Goal: Information Seeking & Learning: Check status

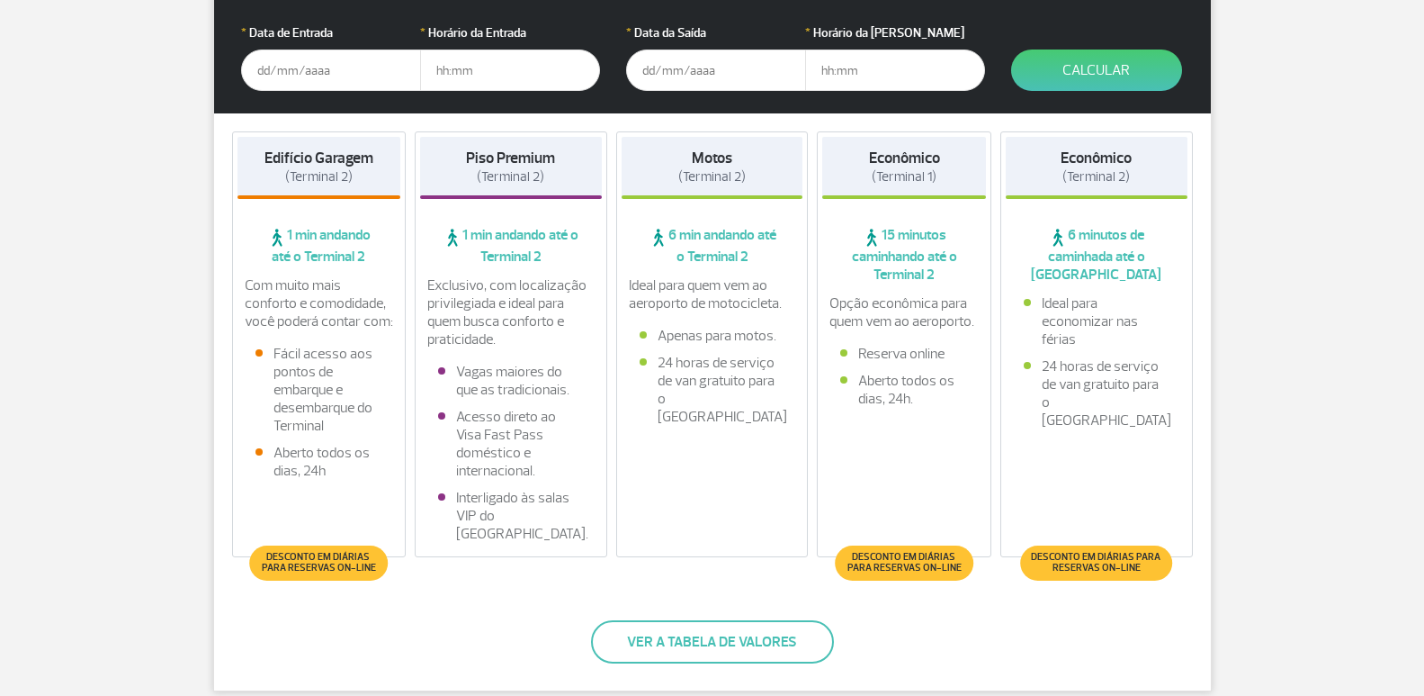
scroll to position [360, 0]
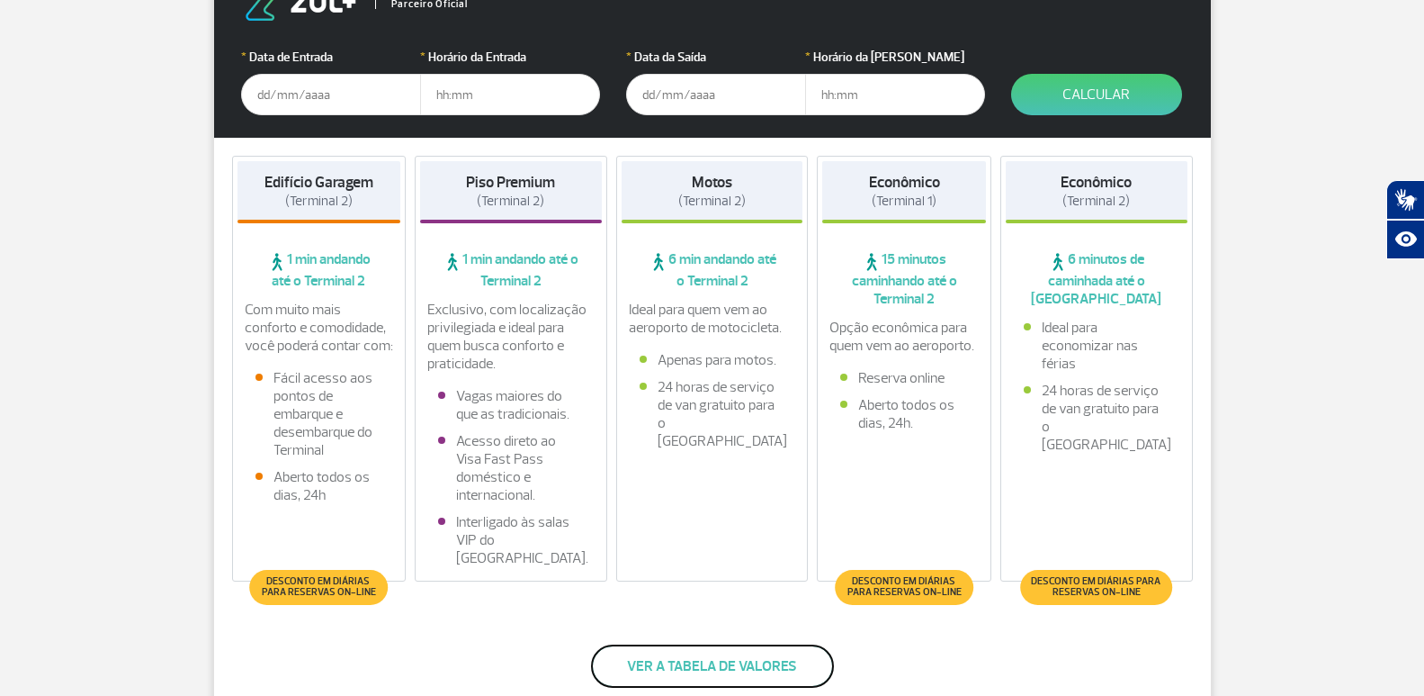
click at [681, 657] on button "Ver a tabela de valores" at bounding box center [712, 665] width 243 height 43
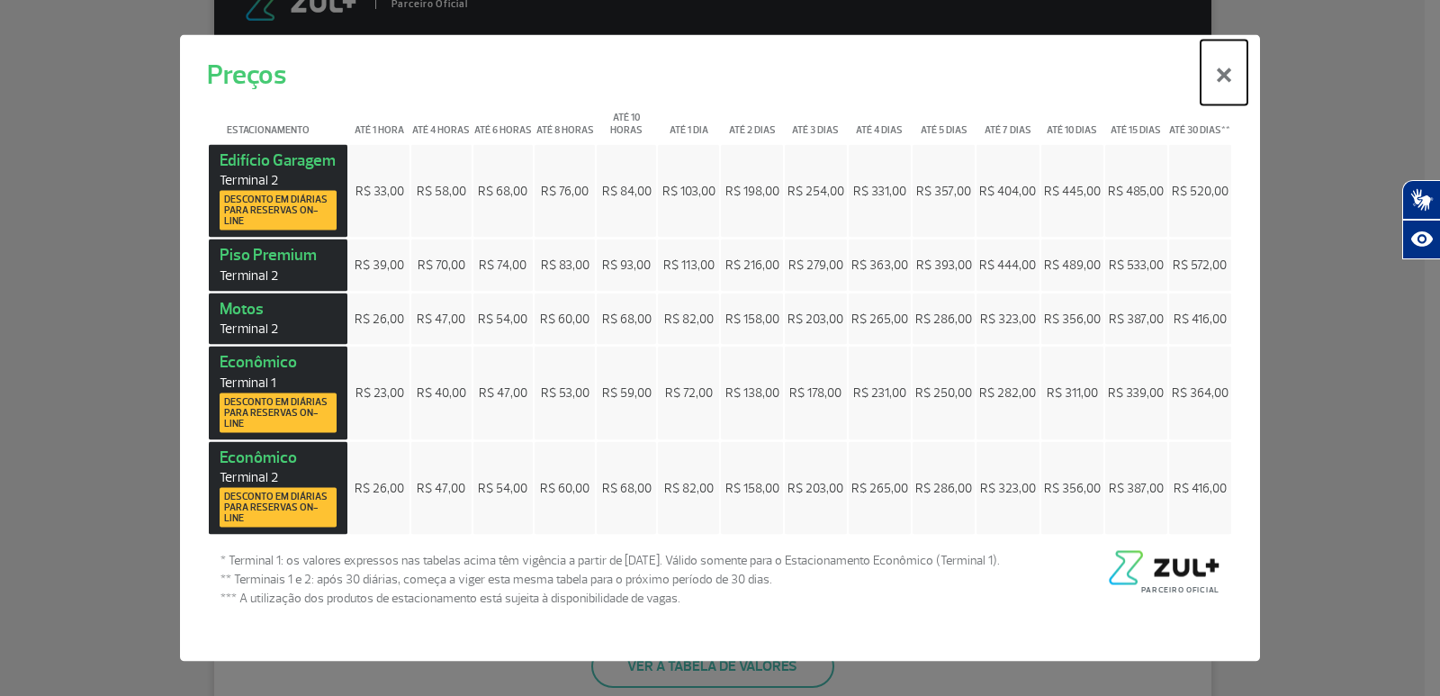
click at [1226, 75] on button "×" at bounding box center [1223, 72] width 47 height 65
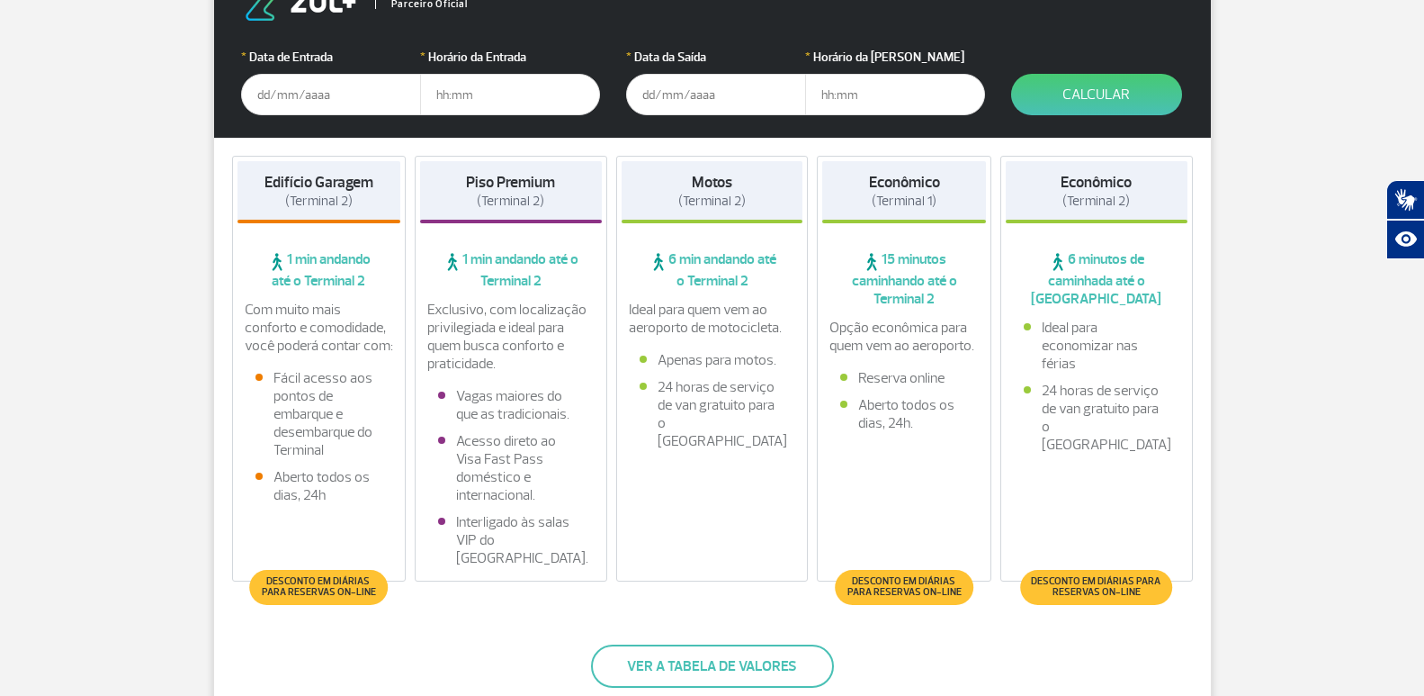
scroll to position [0, 0]
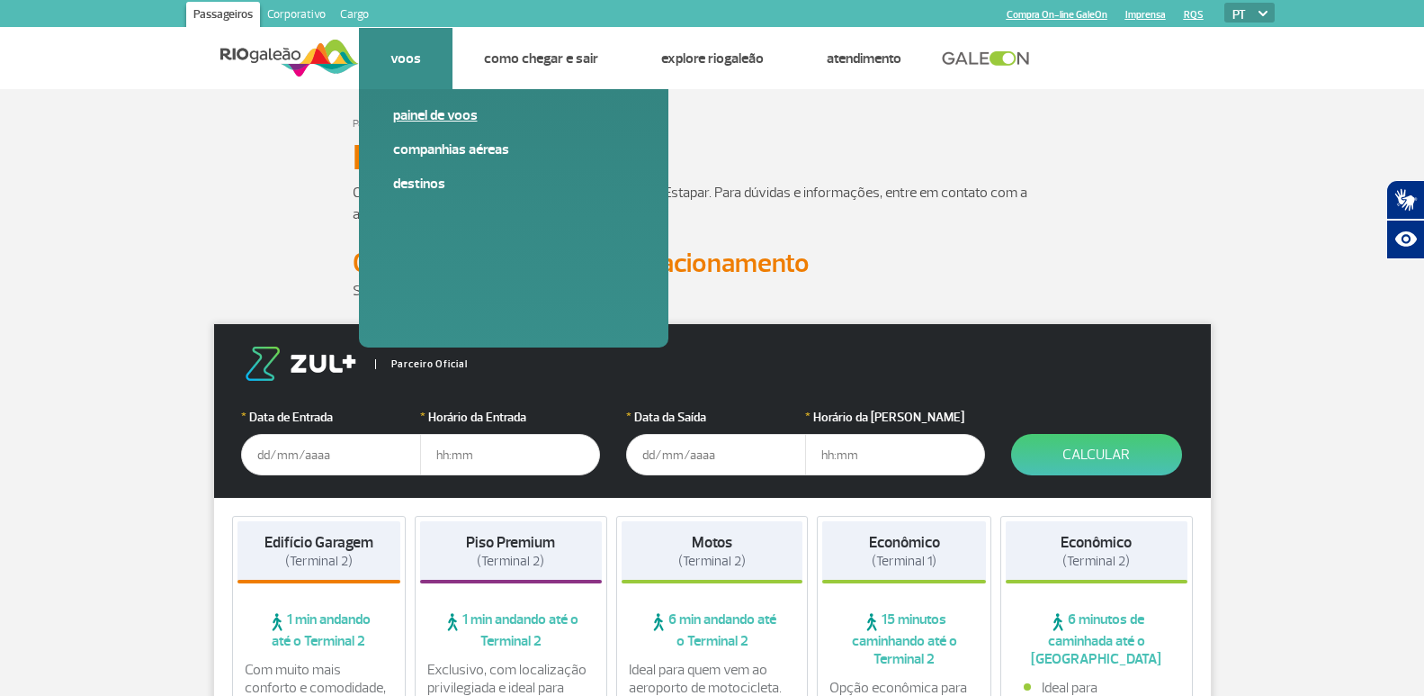
click at [432, 105] on link "Painel de voos" at bounding box center [513, 115] width 241 height 20
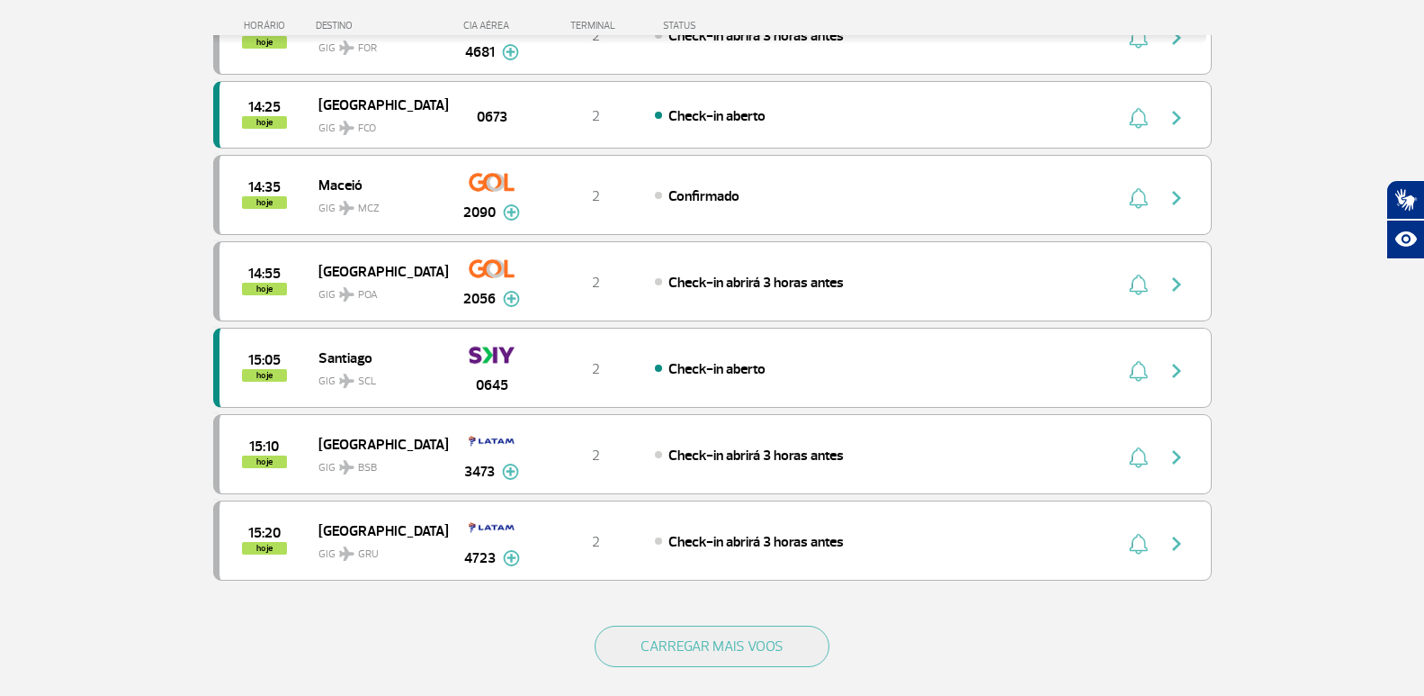
scroll to position [1730, 0]
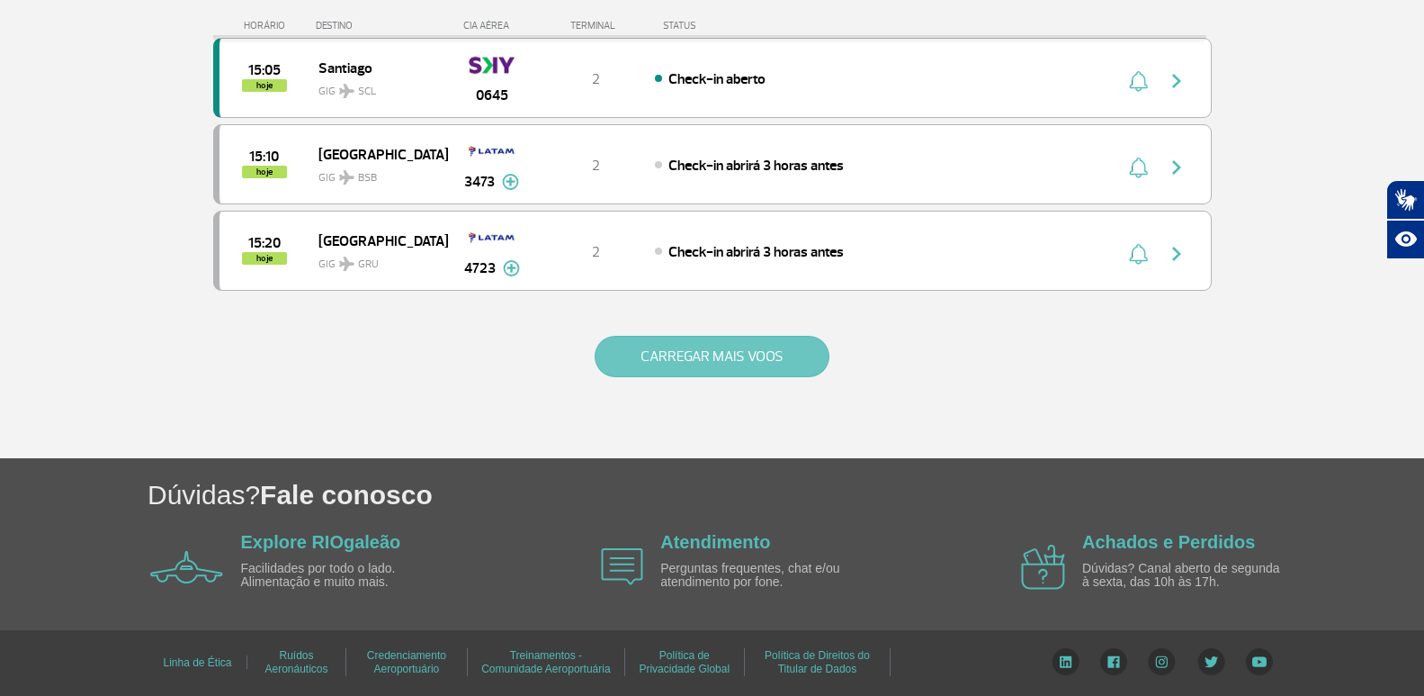
click at [689, 364] on button "CARREGAR MAIS VOOS" at bounding box center [712, 356] width 235 height 41
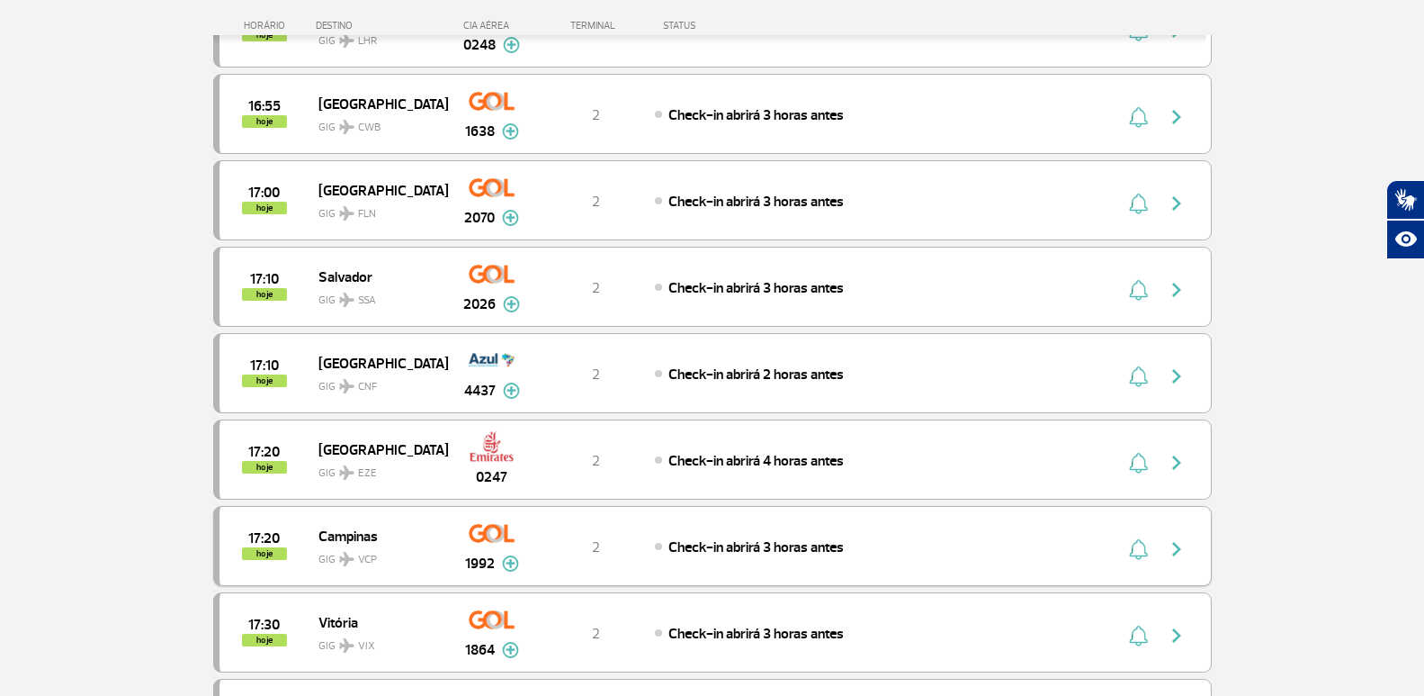
scroll to position [3259, 0]
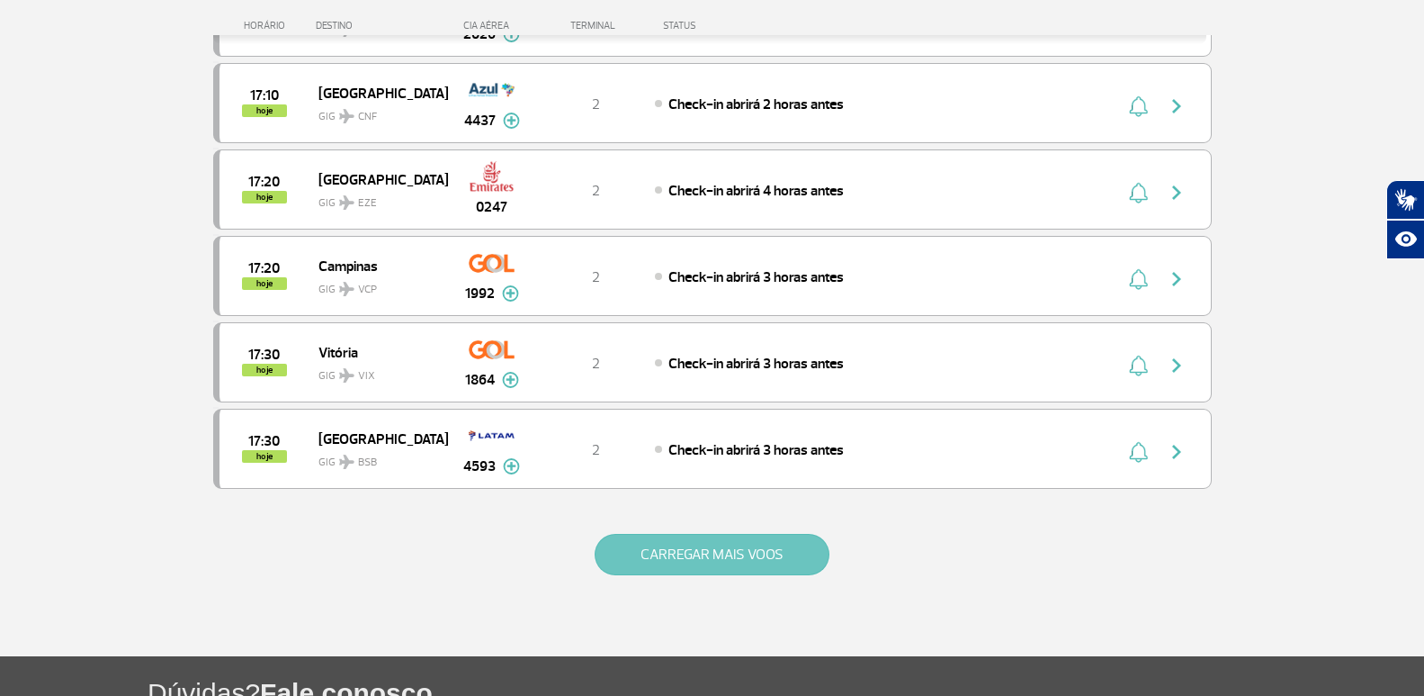
click at [669, 548] on button "CARREGAR MAIS VOOS" at bounding box center [712, 554] width 235 height 41
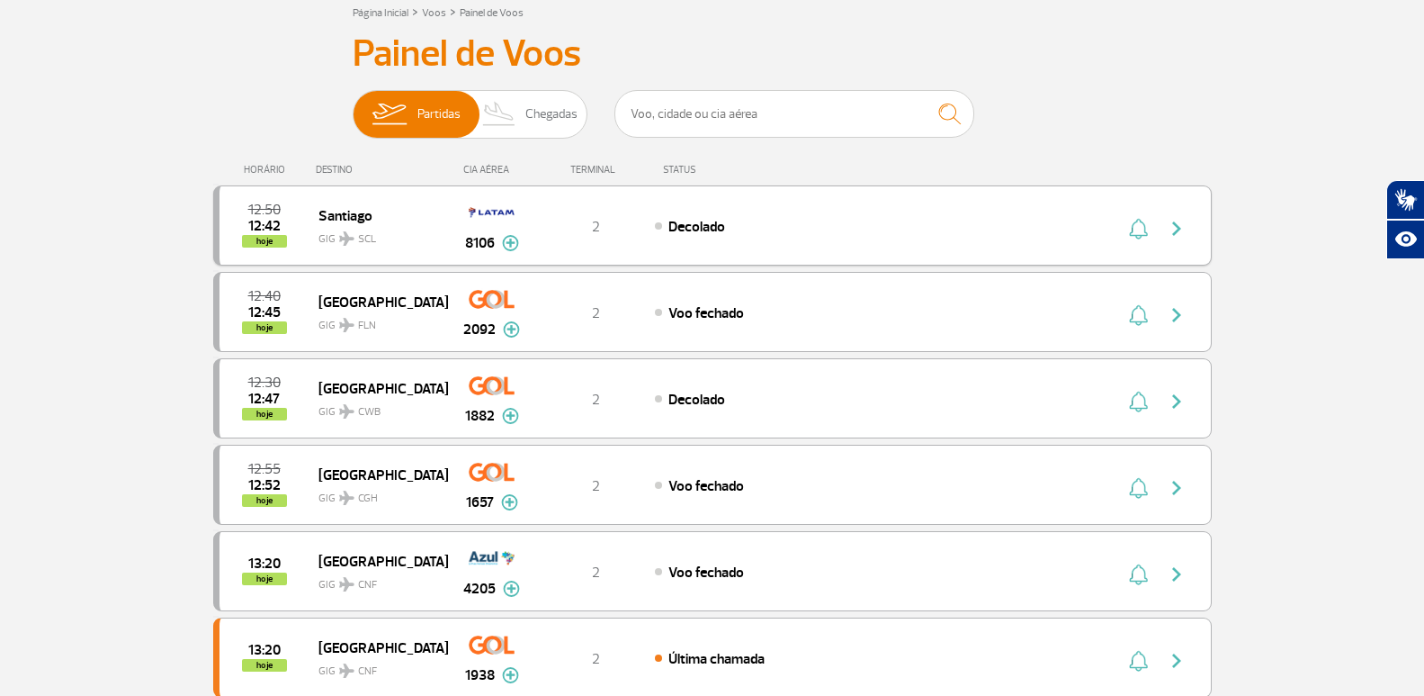
scroll to position [0, 0]
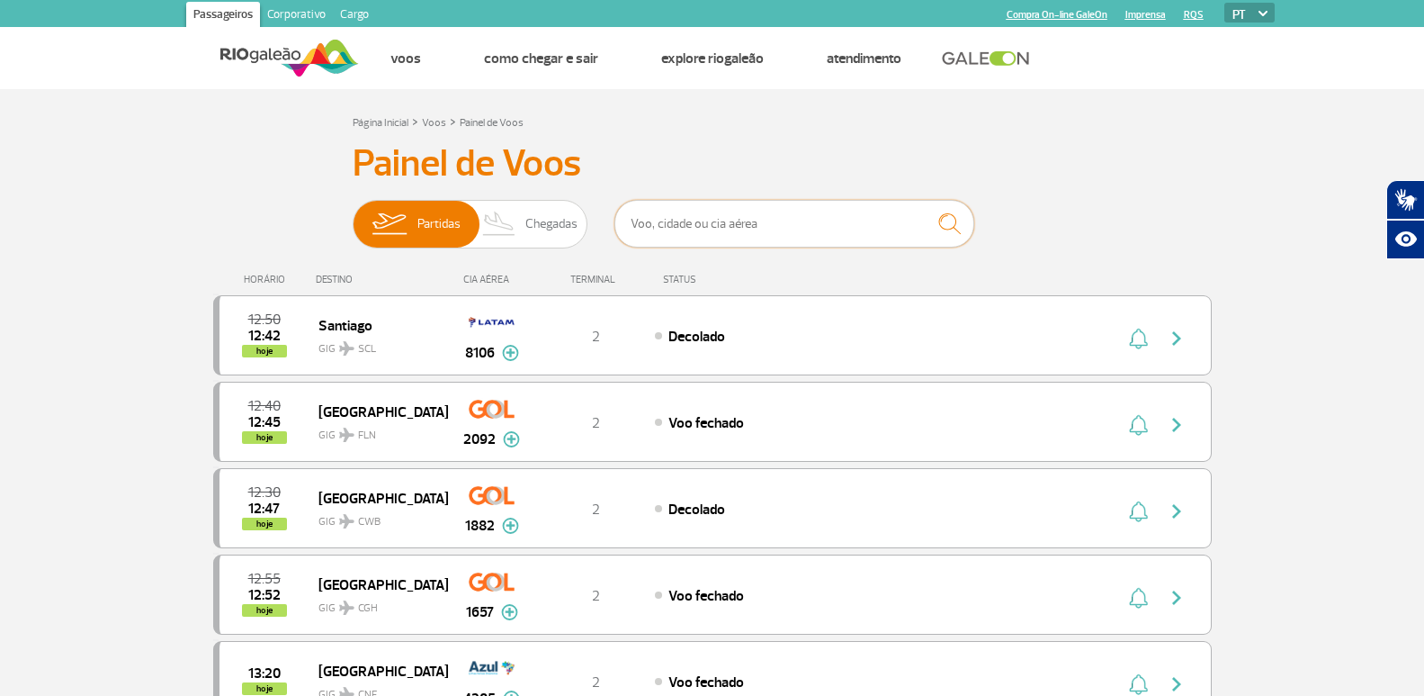
click at [741, 220] on input "text" at bounding box center [795, 224] width 360 height 48
type input "united"
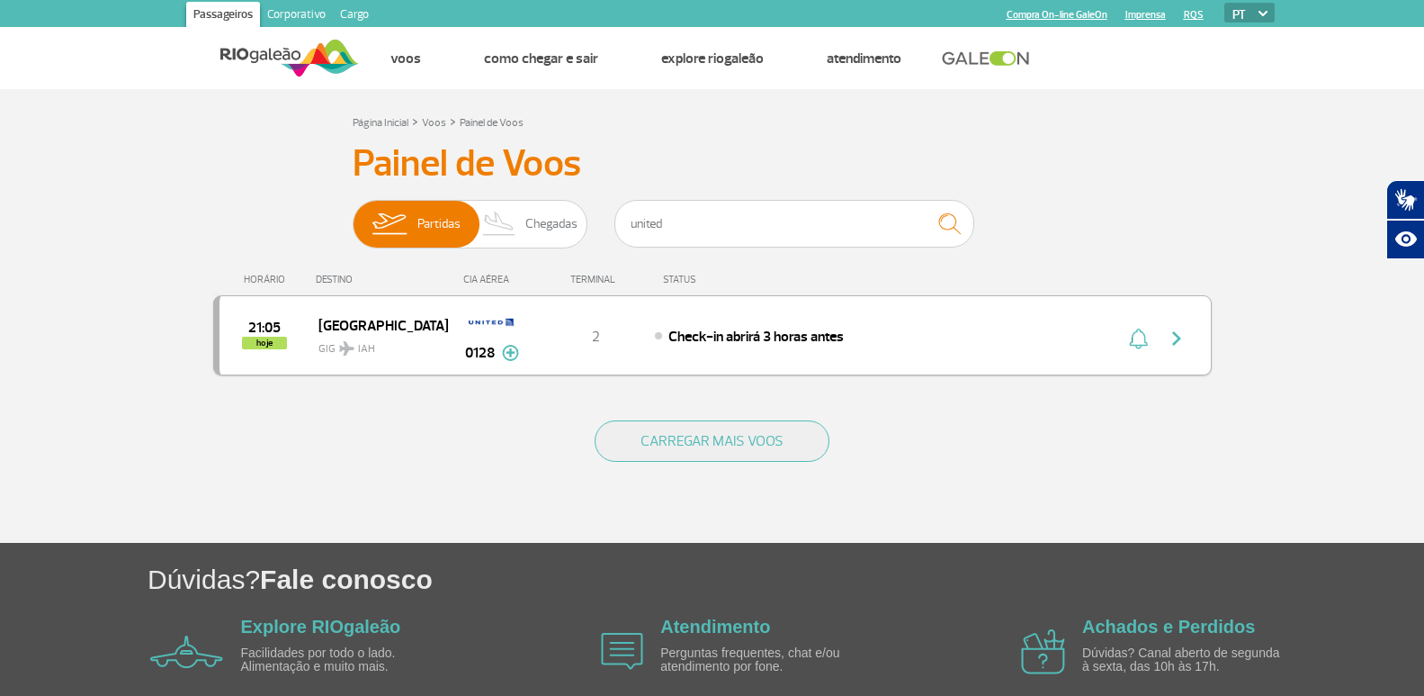
click at [1008, 320] on div "21:05 hoje [GEOGRAPHIC_DATA] 0128 2 Check-in abrirá 3 horas antes Parcerias: AN…" at bounding box center [712, 335] width 999 height 80
click at [1182, 343] on img "button" at bounding box center [1177, 339] width 22 height 22
click at [759, 323] on div "21:05 hoje [GEOGRAPHIC_DATA] 0128 2 Check-in abrirá 3 horas antes Parcerias: AN…" at bounding box center [712, 335] width 999 height 80
click at [817, 341] on span "Check-in abrirá 3 horas antes" at bounding box center [756, 337] width 175 height 18
